Goal: Task Accomplishment & Management: Manage account settings

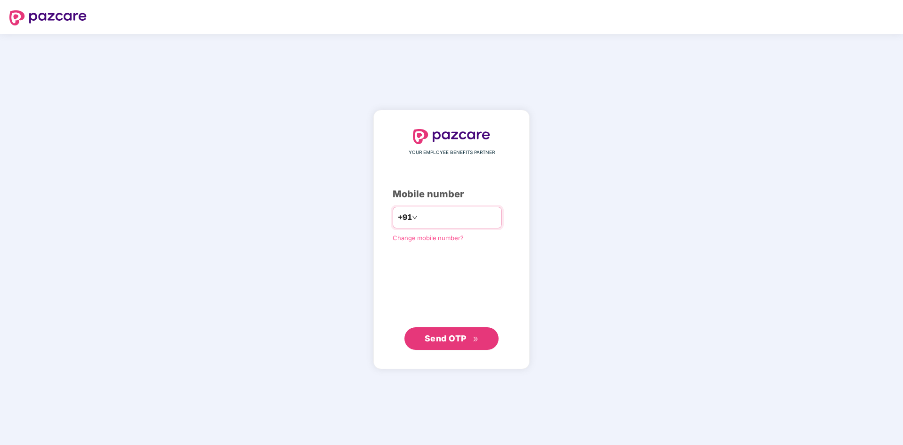
click at [453, 210] on input "number" at bounding box center [458, 217] width 77 height 15
type input "**********"
click at [469, 346] on button "Send OTP" at bounding box center [451, 338] width 94 height 23
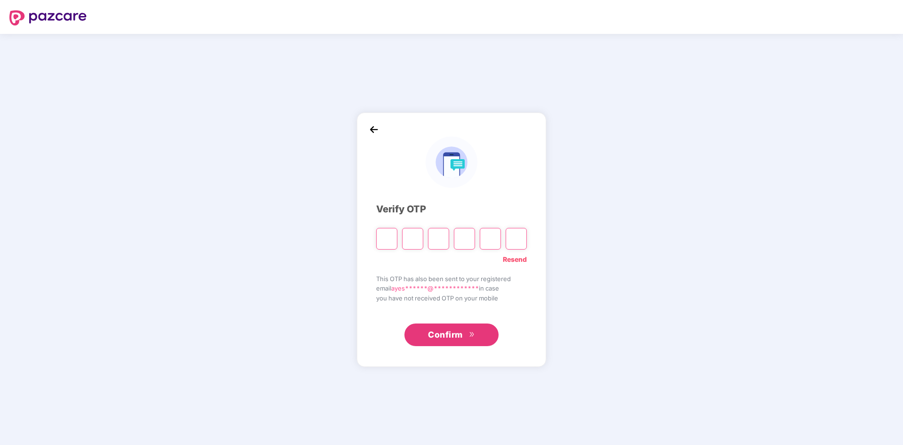
type input "*"
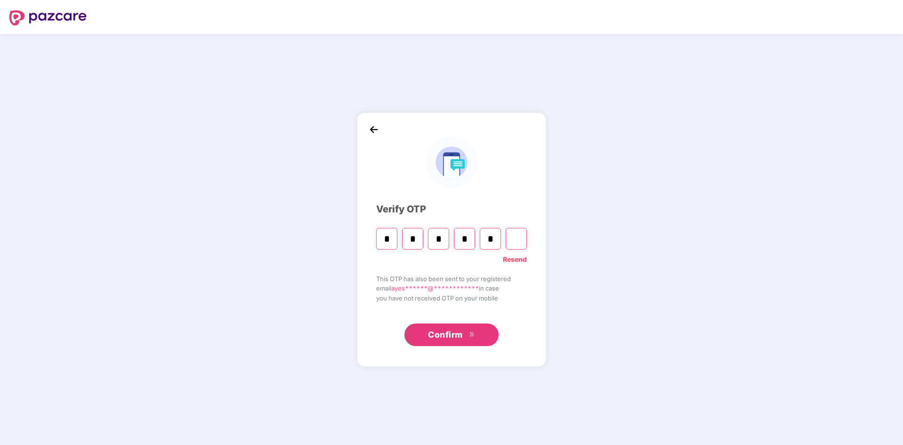
type input "*"
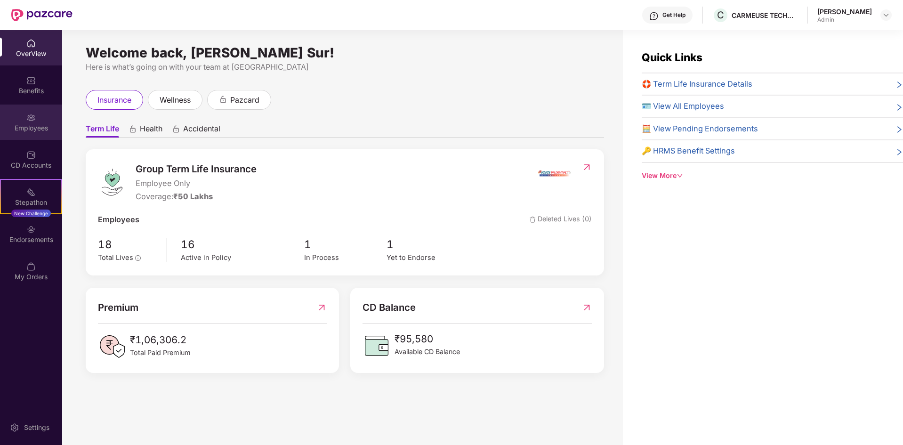
click at [41, 127] on div "Employees" at bounding box center [31, 127] width 62 height 9
